Goal: Information Seeking & Learning: Compare options

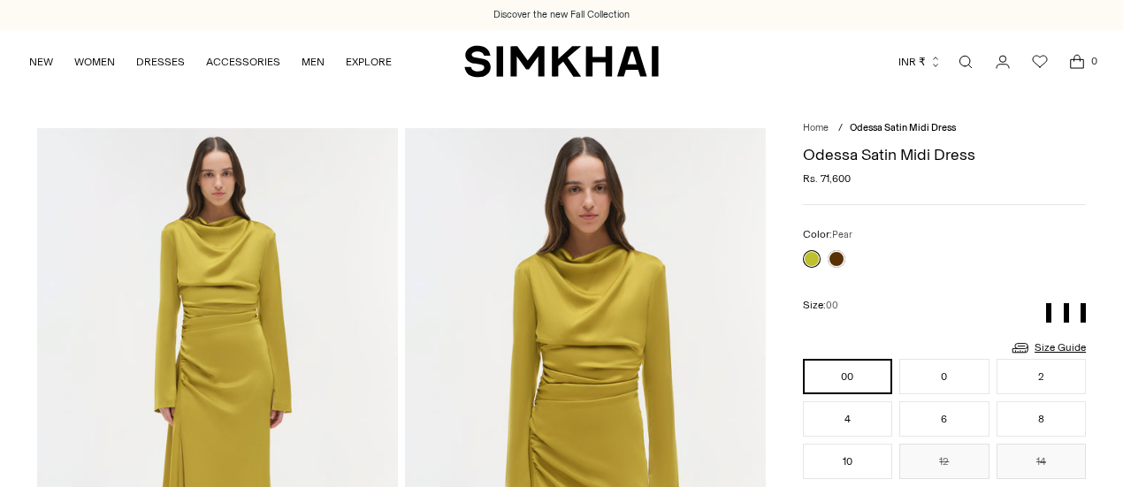
click at [824, 157] on h1 "Odessa Satin Midi Dress" at bounding box center [944, 155] width 283 height 16
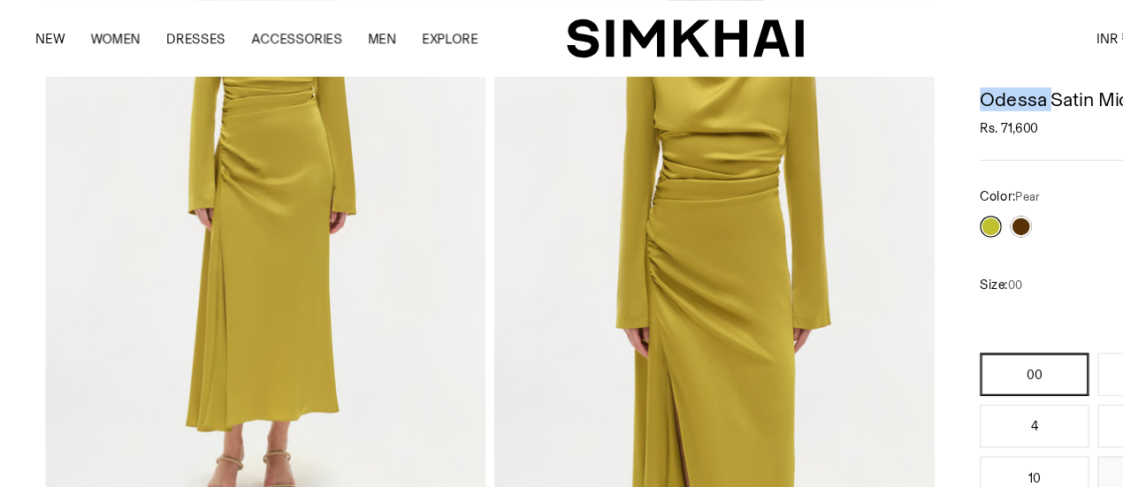
scroll to position [237, 0]
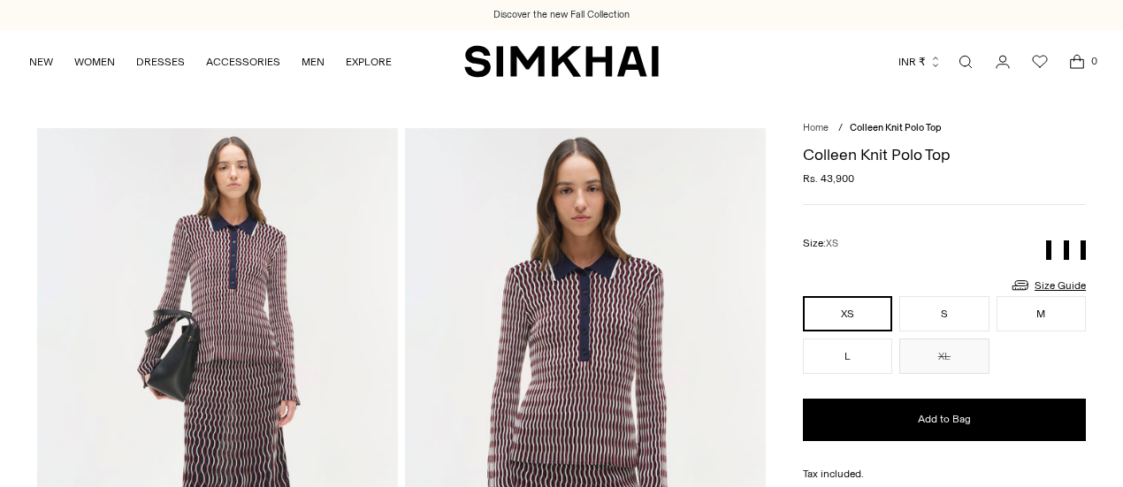
click at [827, 147] on h1 "Colleen Knit Polo Top" at bounding box center [944, 155] width 283 height 16
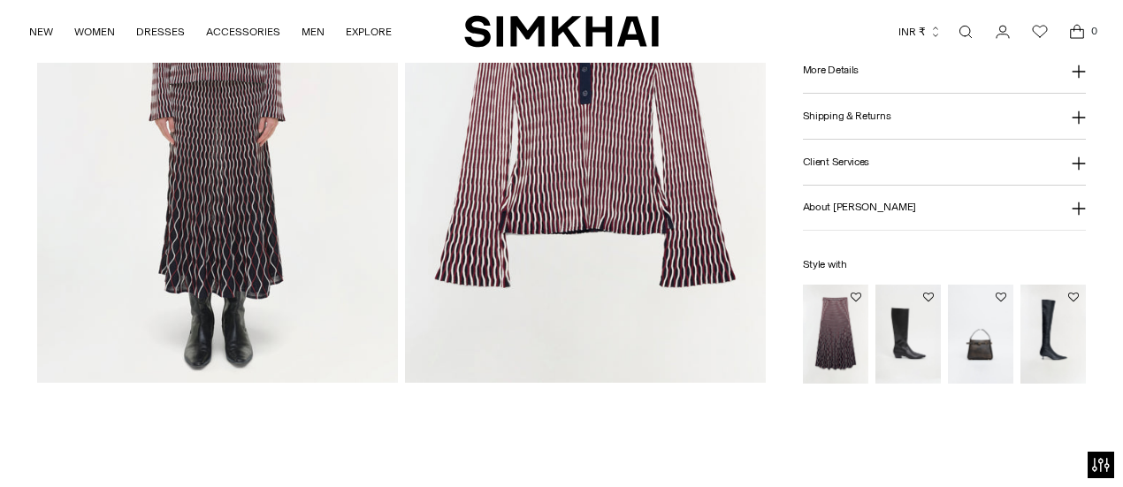
scroll to position [1057, 0]
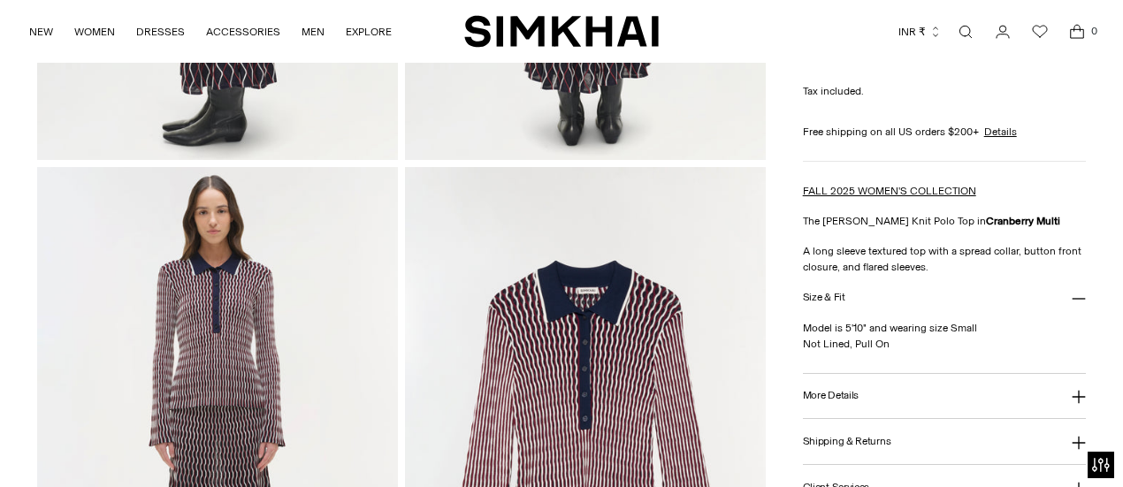
drag, startPoint x: 1131, startPoint y: 55, endPoint x: 1114, endPoint y: 71, distance: 23.1
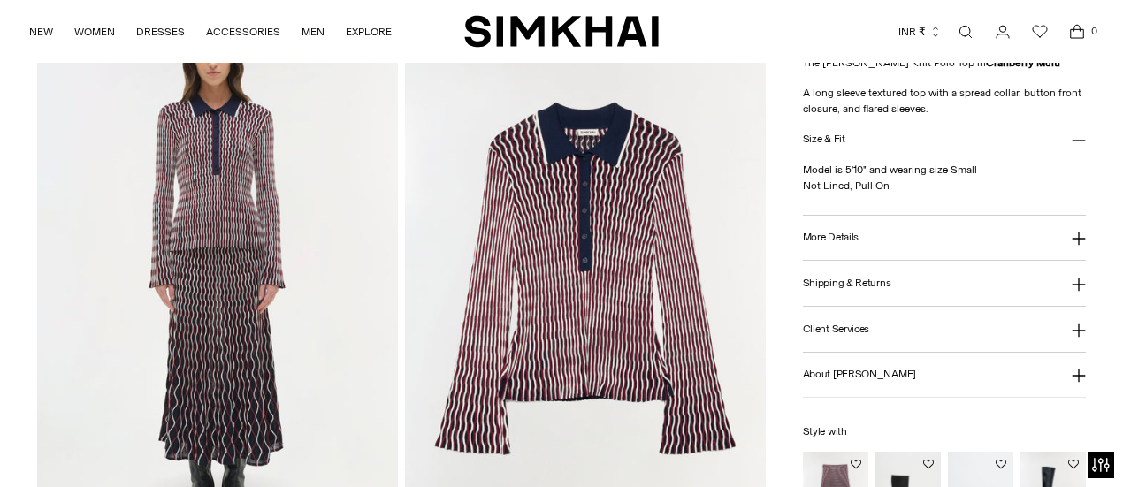
scroll to position [1215, 0]
click at [957, 98] on p "A long sleeve textured top with a spread collar, button front closure, and flar…" at bounding box center [944, 102] width 283 height 32
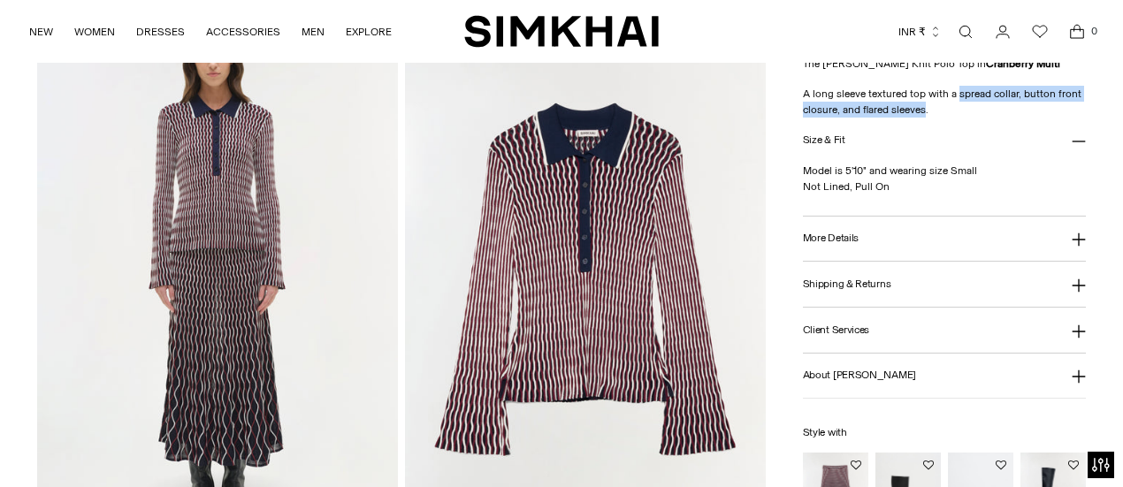
drag, startPoint x: 957, startPoint y: 98, endPoint x: 901, endPoint y: 110, distance: 56.9
click at [901, 110] on p "A long sleeve textured top with a spread collar, button front closure, and flar…" at bounding box center [944, 102] width 283 height 32
copy p "spread collar, button front closure, and flared sleeves"
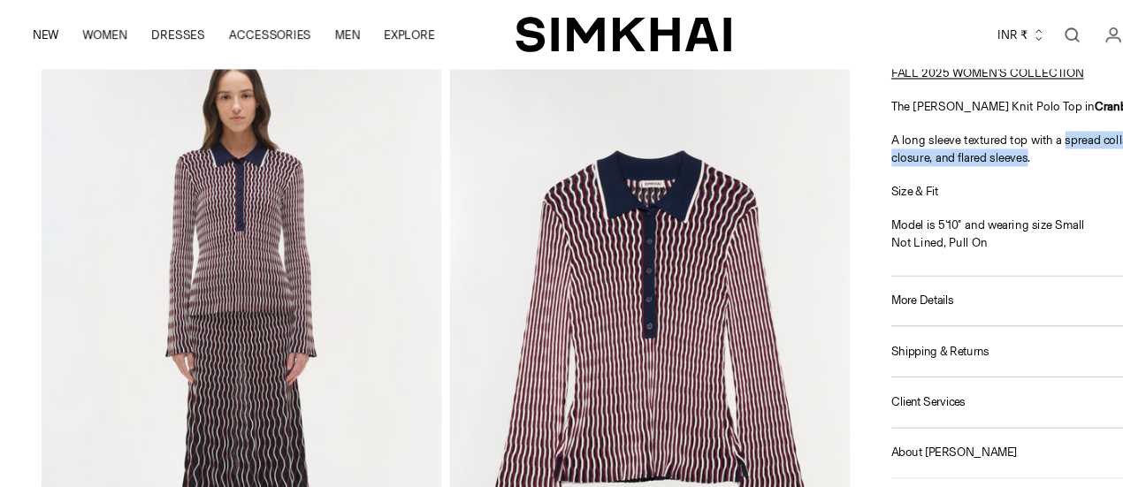
scroll to position [1185, 0]
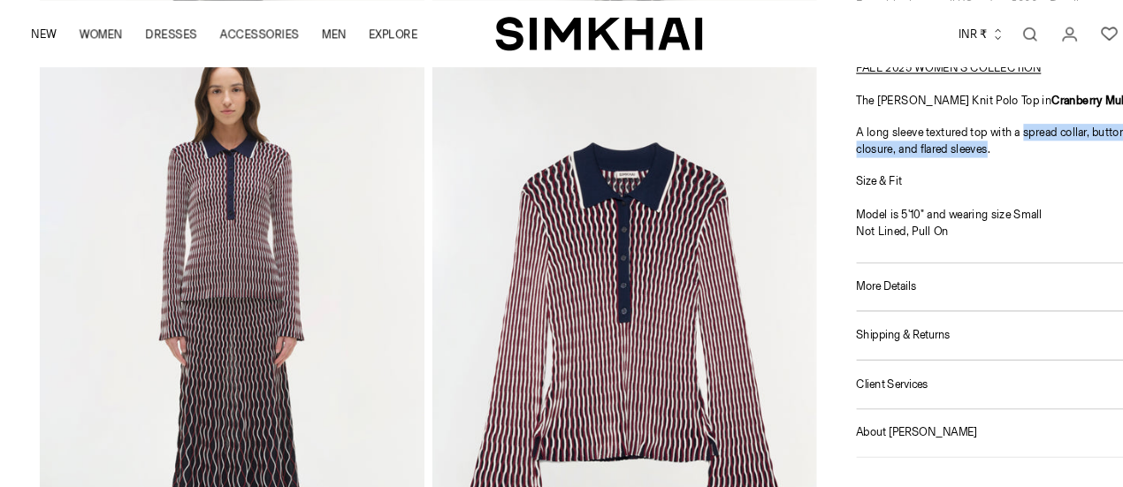
click at [839, 262] on button "More Details" at bounding box center [944, 268] width 283 height 45
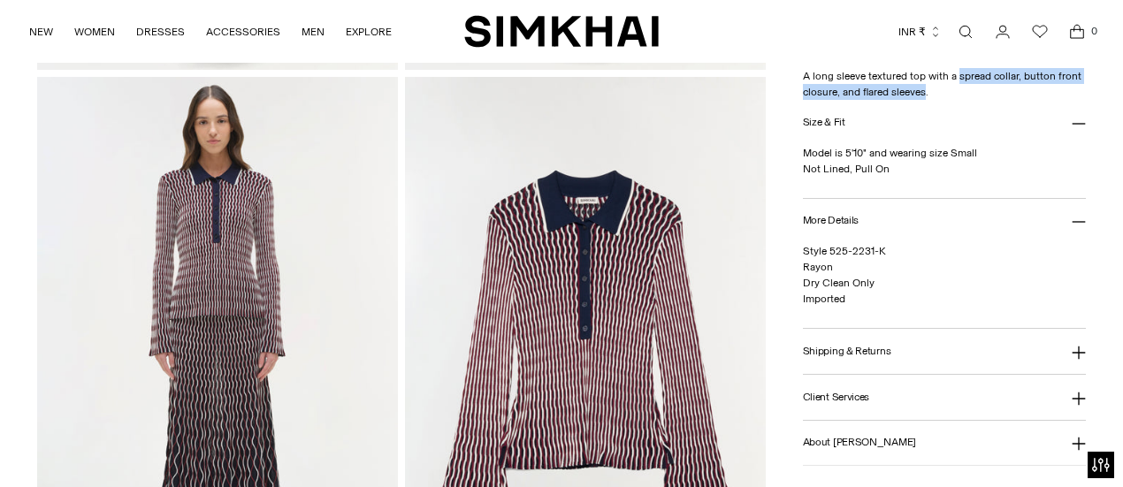
scroll to position [1114, 0]
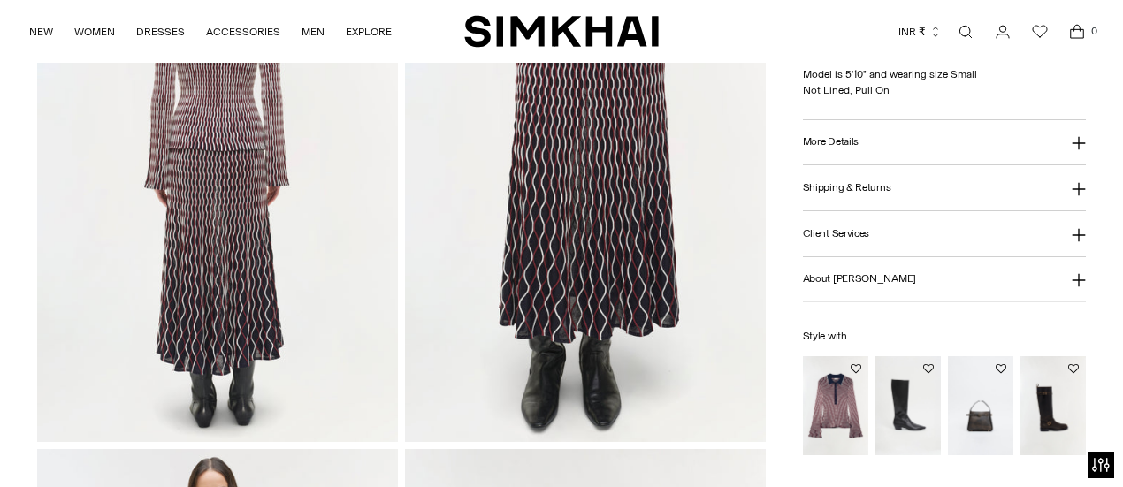
scroll to position [1324, 0]
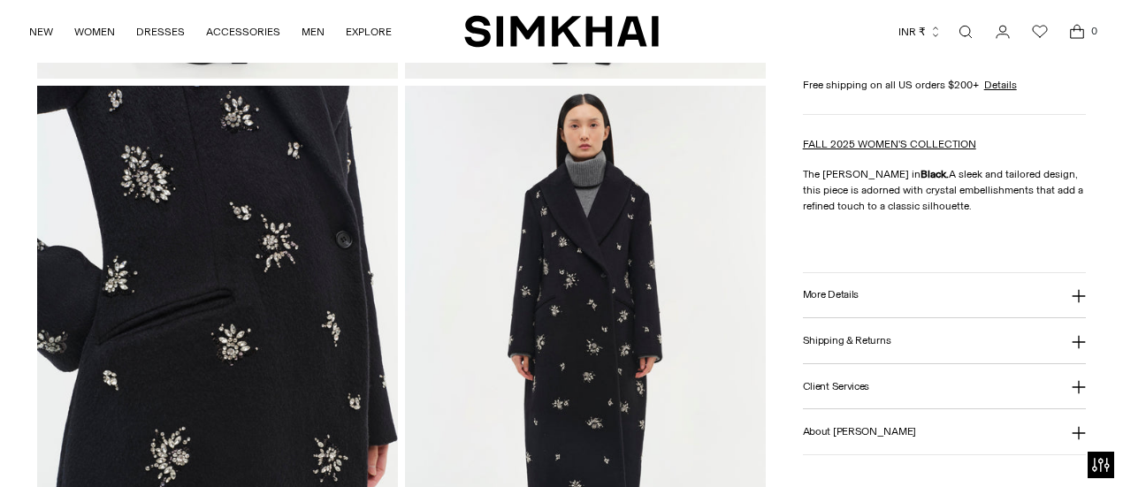
scroll to position [1135, 0]
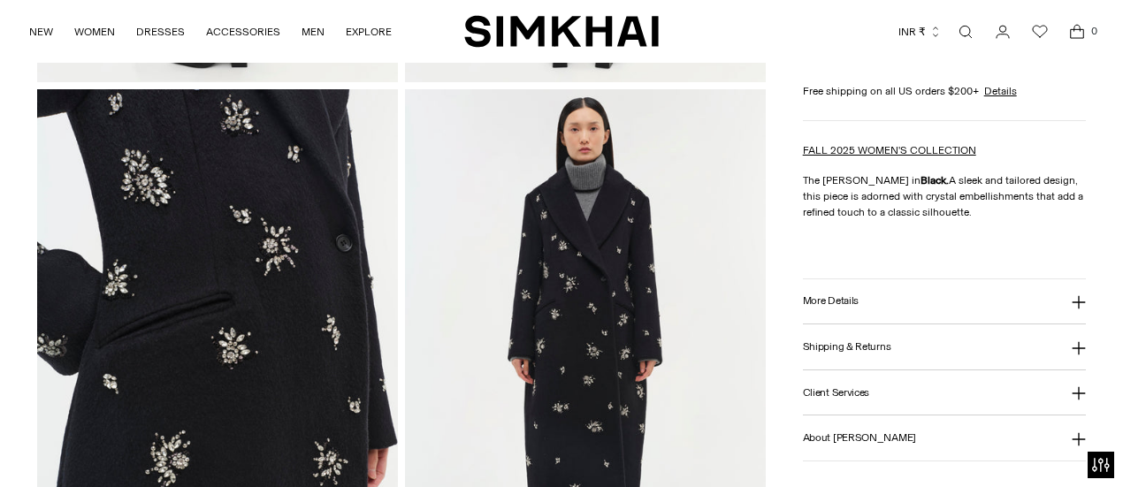
click at [826, 296] on h3 "More Details" at bounding box center [831, 301] width 56 height 11
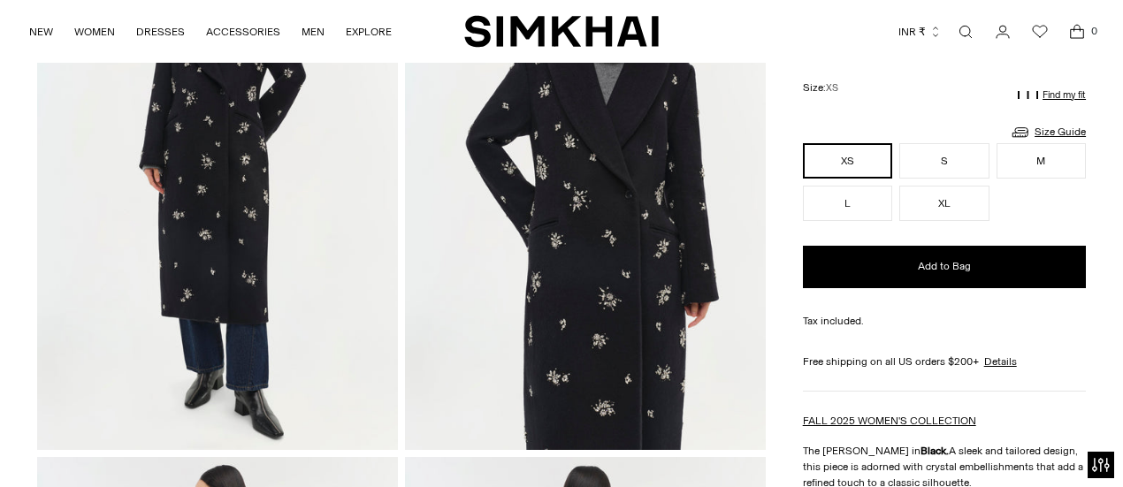
scroll to position [228, 0]
